Goal: Information Seeking & Learning: Understand process/instructions

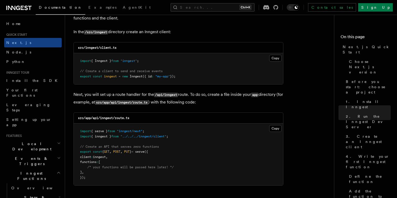
scroll to position [668, 0]
drag, startPoint x: 161, startPoint y: 76, endPoint x: 171, endPoint y: 75, distance: 9.9
click at [170, 75] on span ""my-app"" at bounding box center [162, 76] width 15 height 4
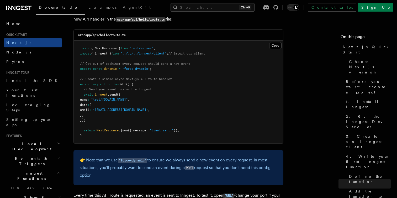
scroll to position [2771, 0]
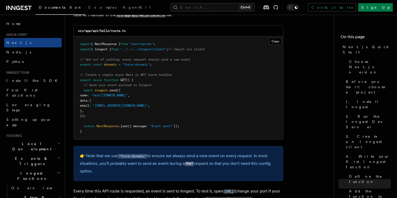
click at [87, 95] on span "name" at bounding box center [83, 95] width 7 height 4
click at [87, 98] on span "data" at bounding box center [83, 100] width 7 height 4
click at [101, 97] on pre "import { NextResponse } from "next/server" ; import { inngest } from "../../../…" at bounding box center [179, 87] width 210 height 103
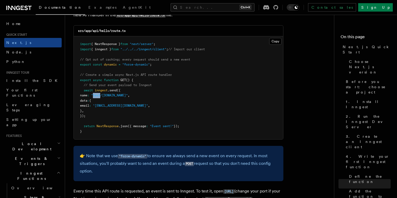
click at [101, 97] on pre "import { NextResponse } from "next/server" ; import { inngest } from "../../../…" at bounding box center [179, 87] width 210 height 103
click at [107, 97] on pre "import { NextResponse } from "next/server" ; import { inngest } from "../../../…" at bounding box center [179, 87] width 210 height 103
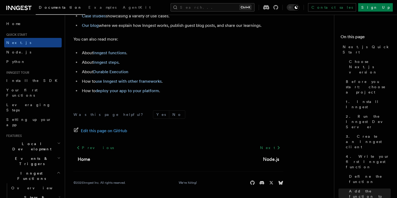
scroll to position [3340, 0]
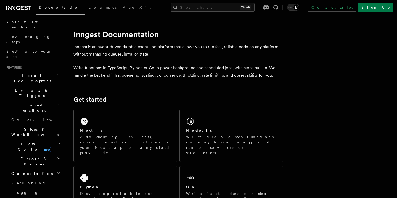
scroll to position [28, 0]
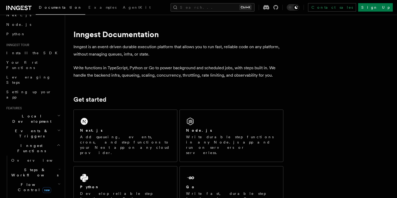
click at [57, 143] on icon "button" at bounding box center [59, 145] width 4 height 4
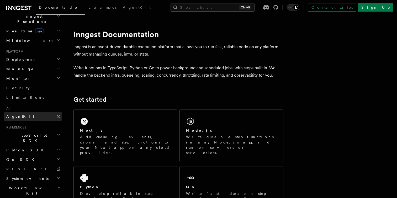
click at [18, 113] on span "AgentKit" at bounding box center [20, 115] width 28 height 5
